Goal: Information Seeking & Learning: Find specific fact

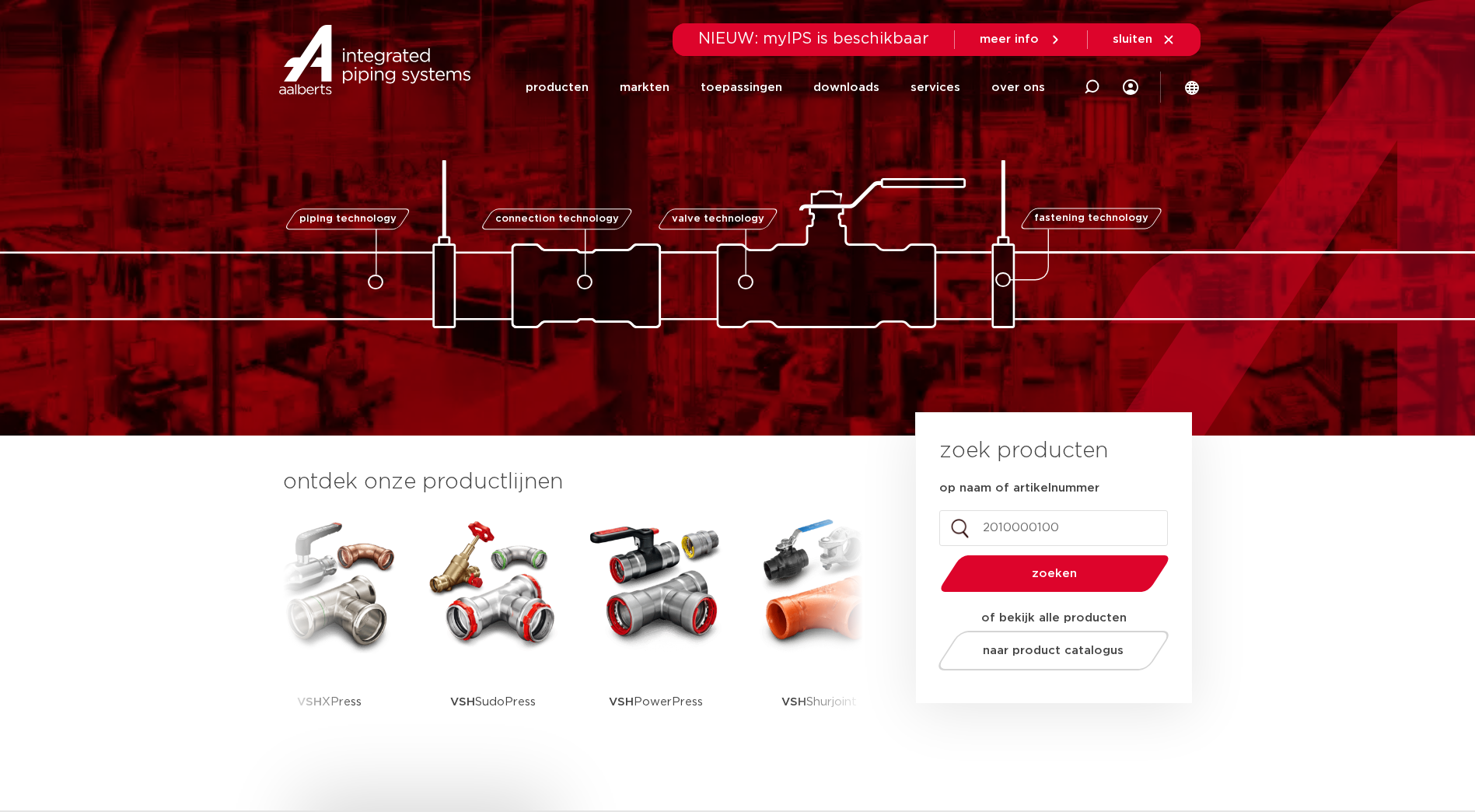
drag, startPoint x: 969, startPoint y: 521, endPoint x: 939, endPoint y: 521, distance: 30.0
click at [939, 521] on input "2010000100" at bounding box center [1053, 527] width 229 height 36
type input "6192120"
click at [934, 554] on button "zoeken" at bounding box center [1054, 573] width 241 height 39
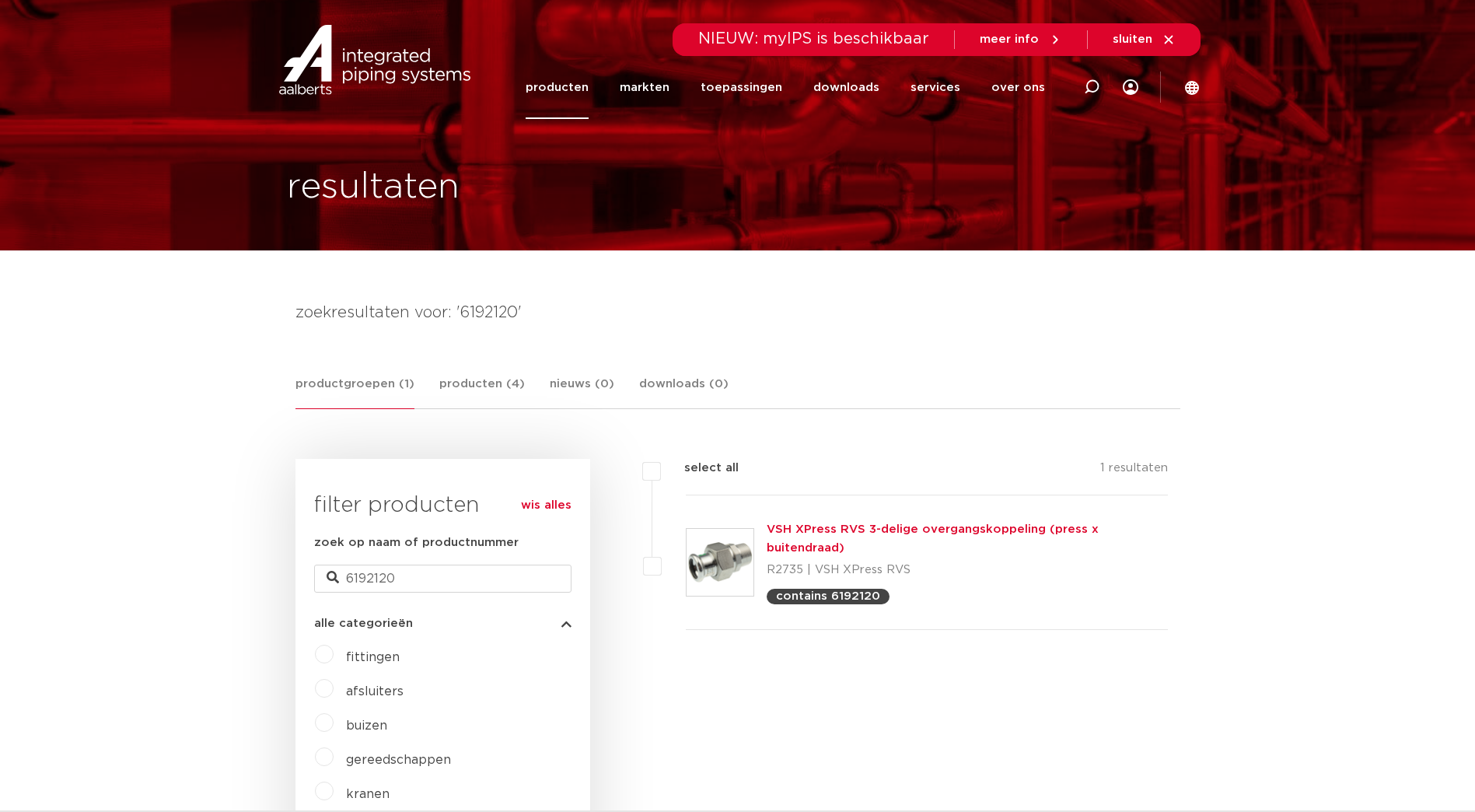
click at [803, 530] on link "VSH XPress RVS 3-delige overgangskoppeling (press x buitendraad)" at bounding box center [933, 538] width 332 height 31
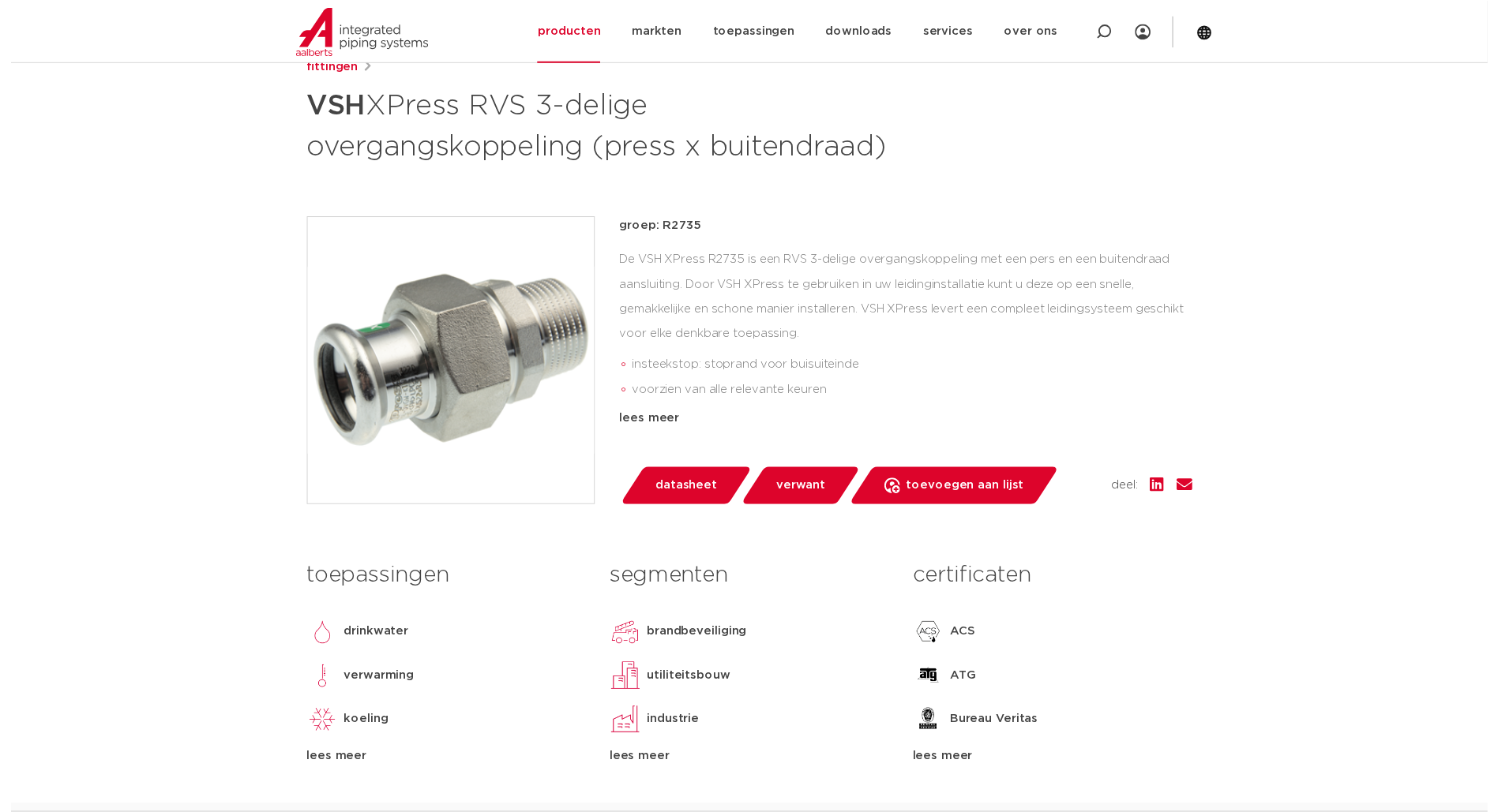
scroll to position [79, 0]
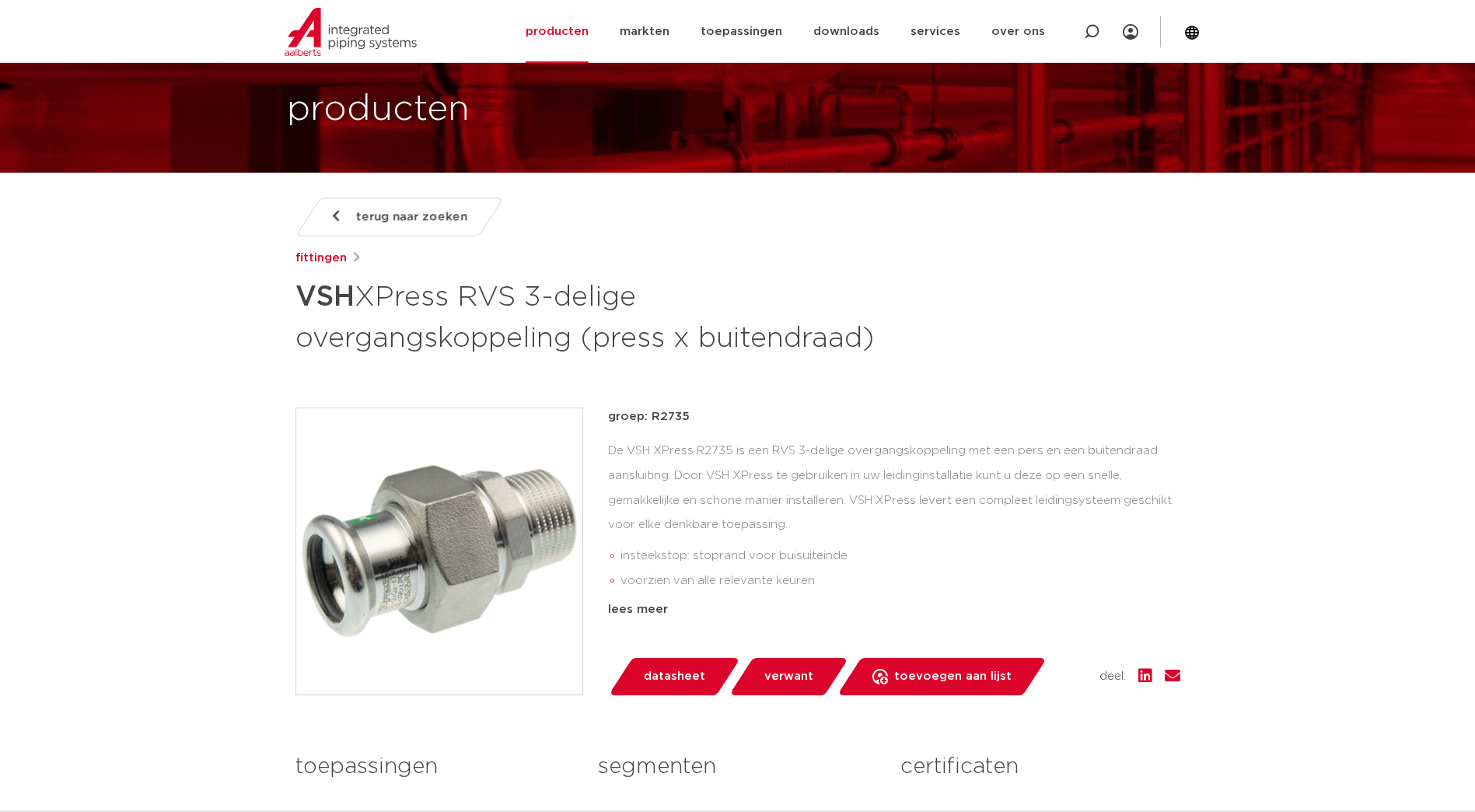
click at [663, 681] on span "datasheet" at bounding box center [675, 677] width 61 height 25
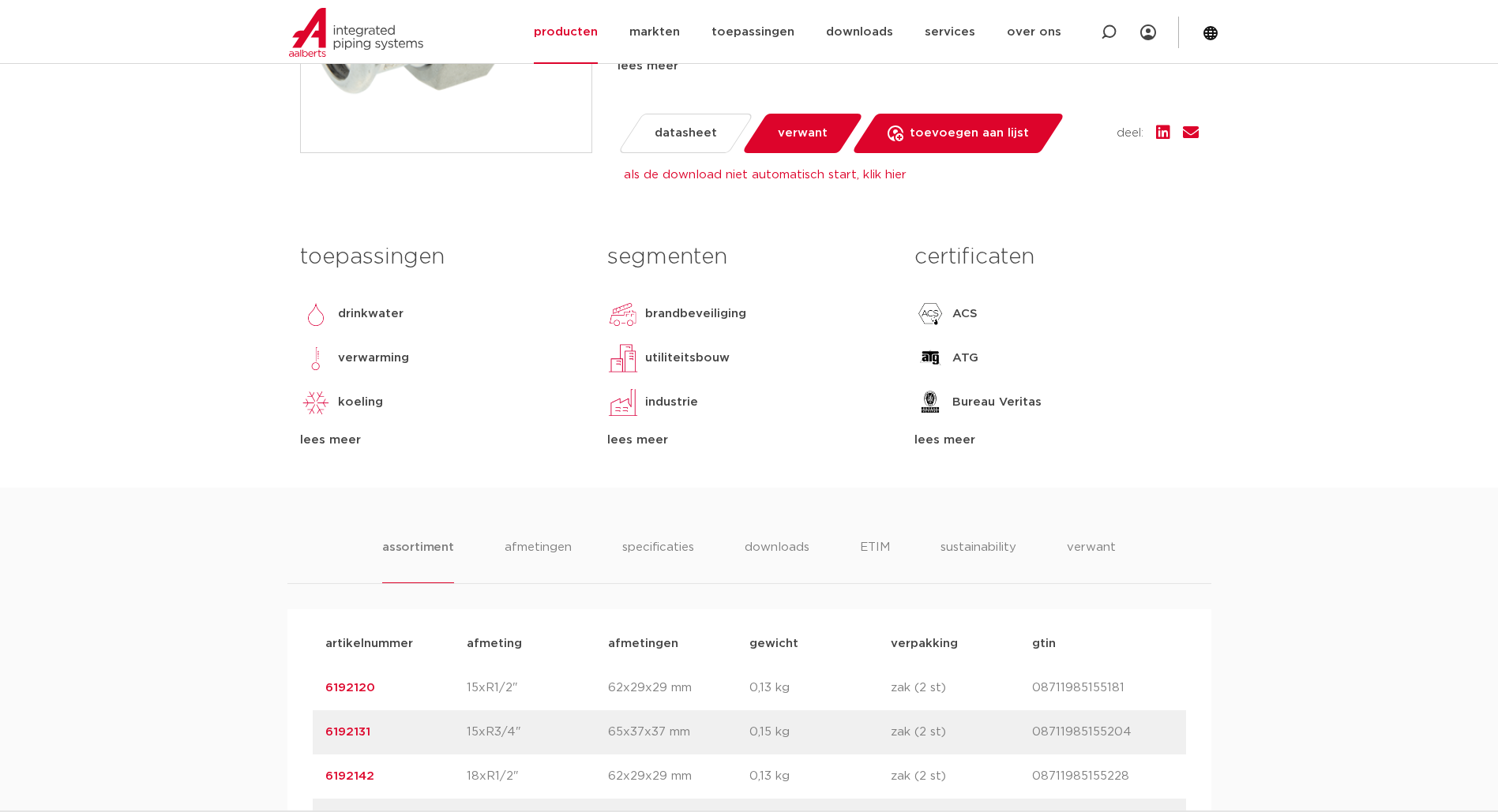
scroll to position [711, 0]
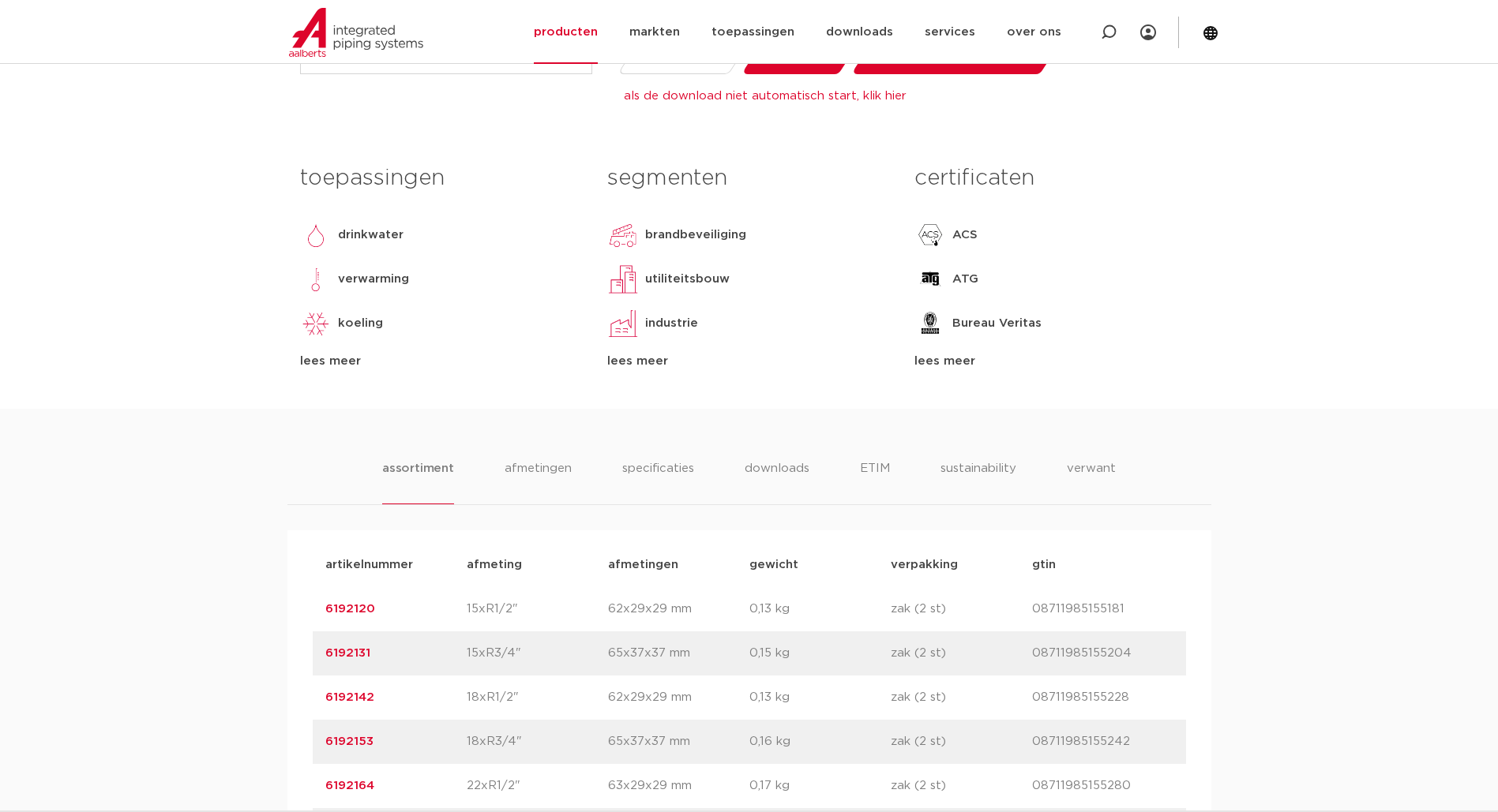
drag, startPoint x: 382, startPoint y: 608, endPoint x: 318, endPoint y: 608, distance: 64.0
click at [318, 608] on div "artikelnummer 6192120 afmeting 15xR1/2" afmetingen 62x29x29 mm gewicht 0,13 kg …" at bounding box center [750, 609] width 874 height 44
drag, startPoint x: 1121, startPoint y: 608, endPoint x: 1020, endPoint y: 617, distance: 101.4
click at [1020, 617] on div "artikelnummer 6192120 afmeting 15xR1/2" afmetingen 62x29x29 mm gewicht 0,13 kg …" at bounding box center [750, 609] width 874 height 44
drag, startPoint x: 363, startPoint y: 607, endPoint x: 312, endPoint y: 615, distance: 51.6
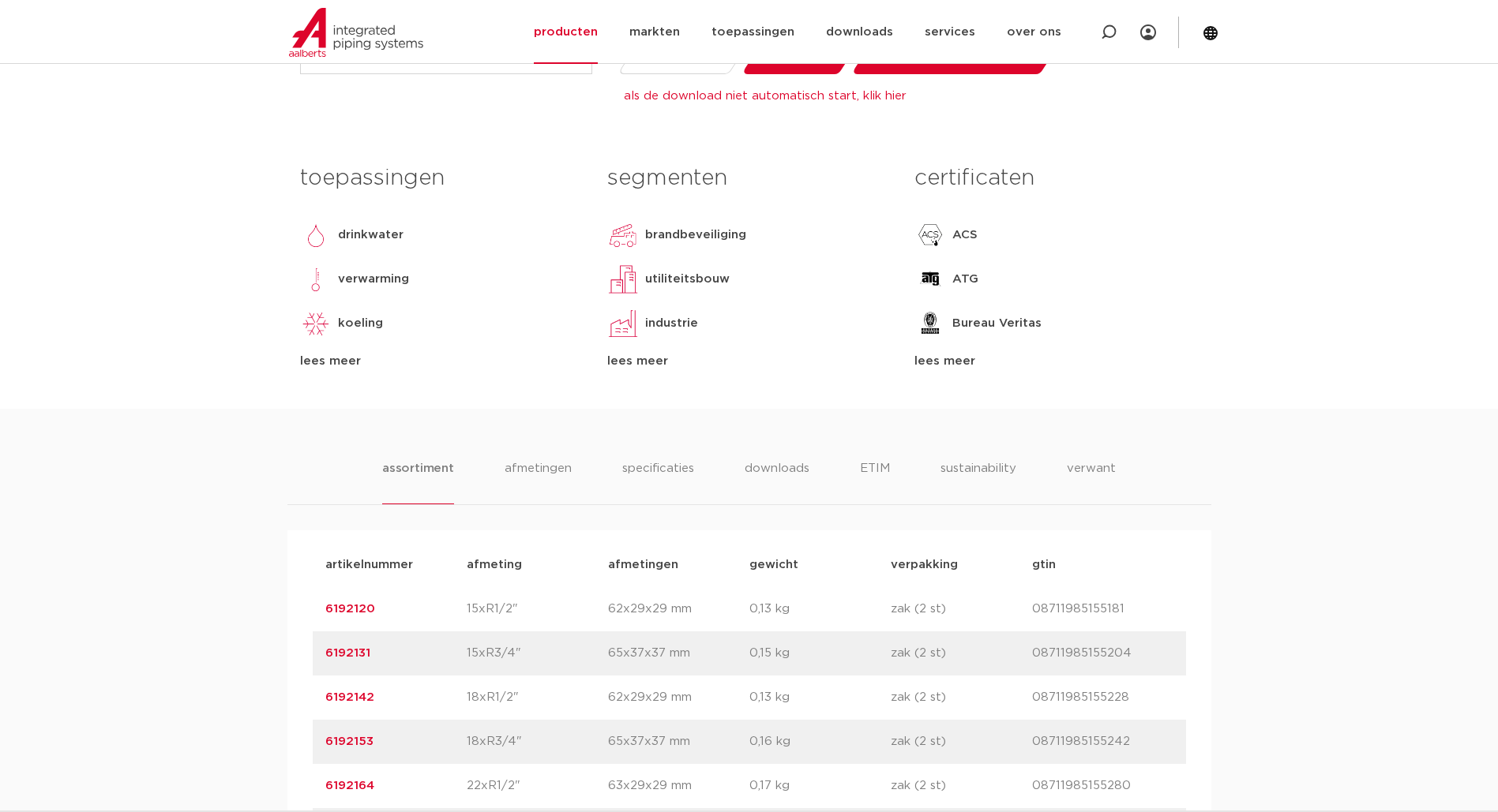
click at [313, 615] on div "artikelnummer 6192120 afmeting 15xR1/2" afmetingen 62x29x29 mm gewicht 0,13 kg …" at bounding box center [750, 609] width 874 height 44
copy link "6192120"
